Goal: Book appointment/travel/reservation

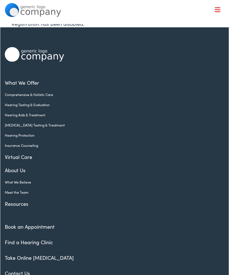
click at [45, 230] on link "Book an Appointment" at bounding box center [30, 227] width 50 height 7
click at [52, 224] on link "Book an Appointment" at bounding box center [30, 227] width 50 height 7
